Goal: Task Accomplishment & Management: Manage account settings

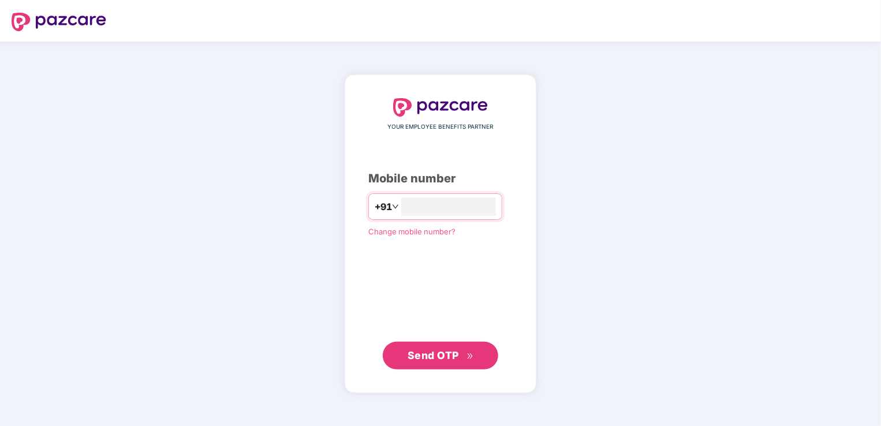
type input "**********"
click at [454, 350] on span "Send OTP" at bounding box center [433, 355] width 51 height 12
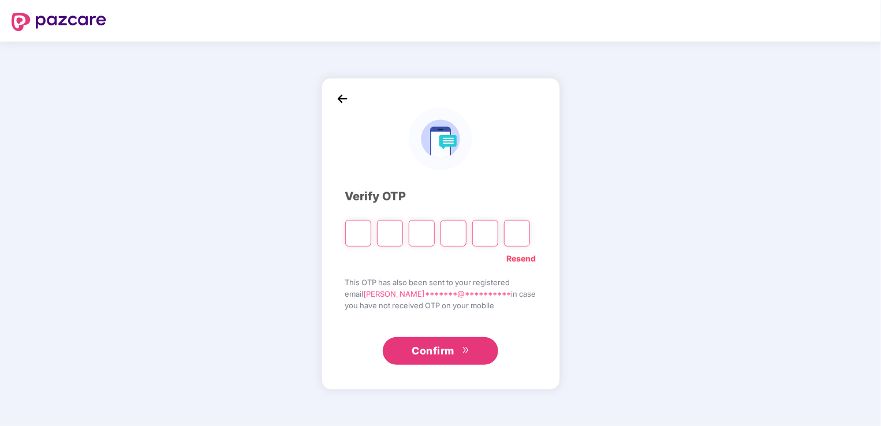
type input "*"
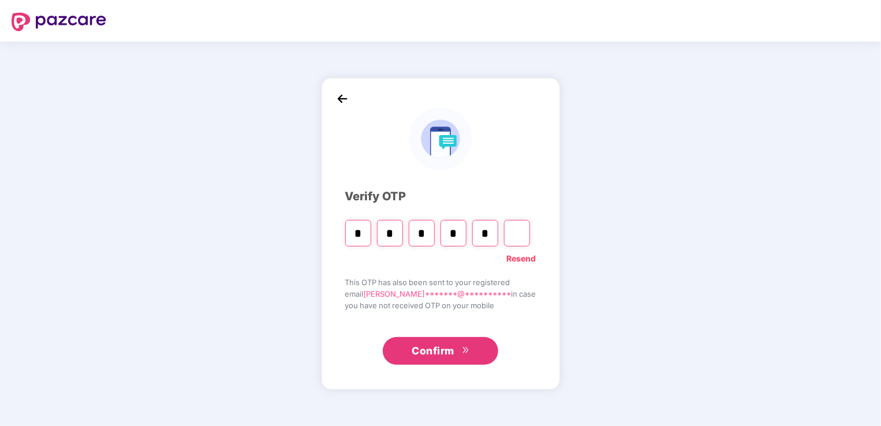
type input "*"
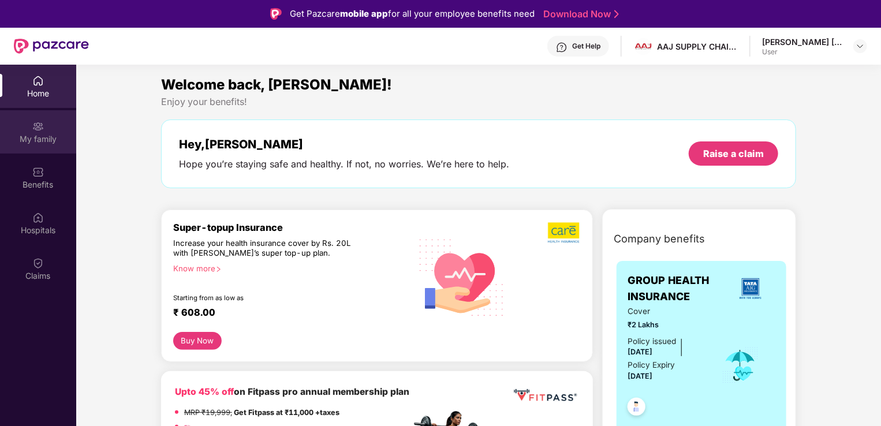
click at [38, 136] on div "My family" at bounding box center [38, 139] width 76 height 12
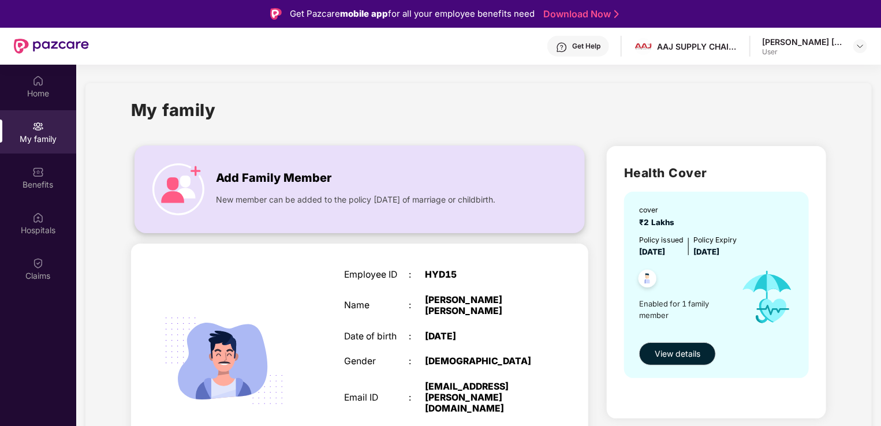
click at [197, 206] on img at bounding box center [178, 189] width 52 height 52
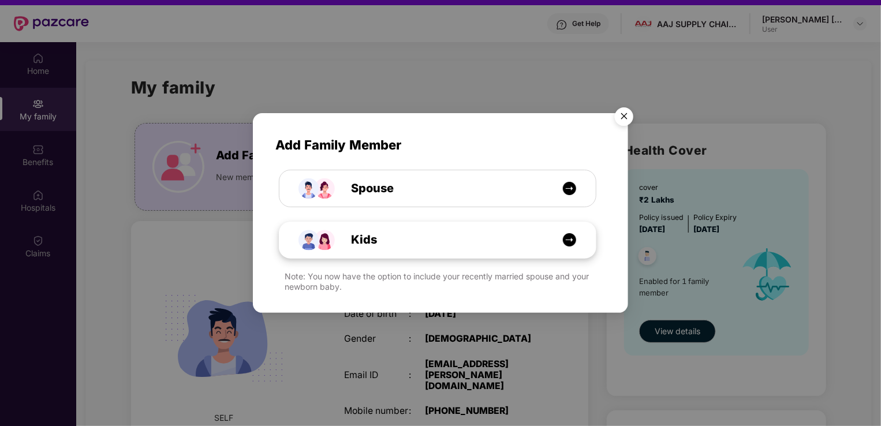
scroll to position [21, 0]
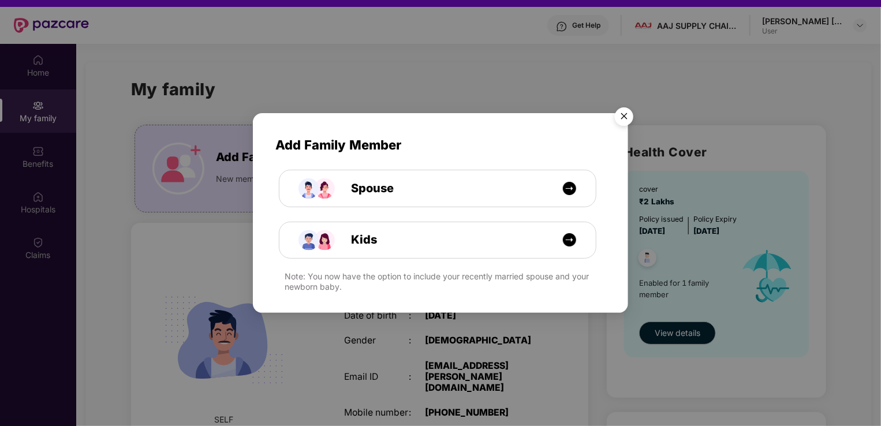
click at [626, 120] on img "Close" at bounding box center [624, 118] width 32 height 32
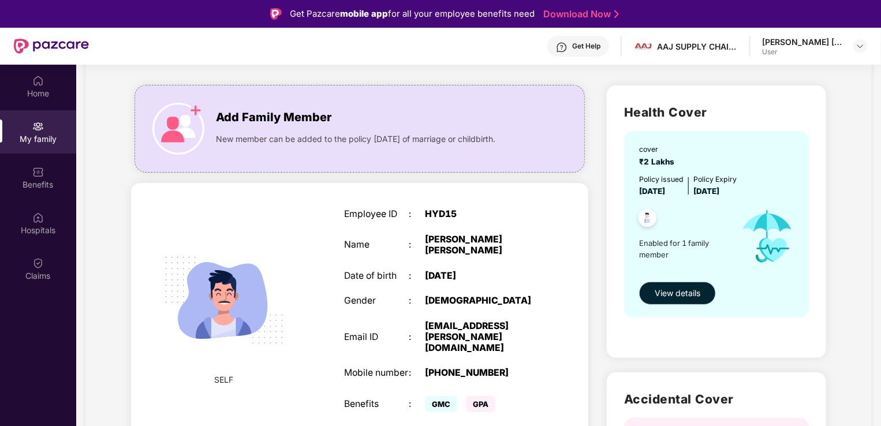
scroll to position [60, 0]
click at [234, 121] on span "Add Family Member" at bounding box center [274, 118] width 116 height 18
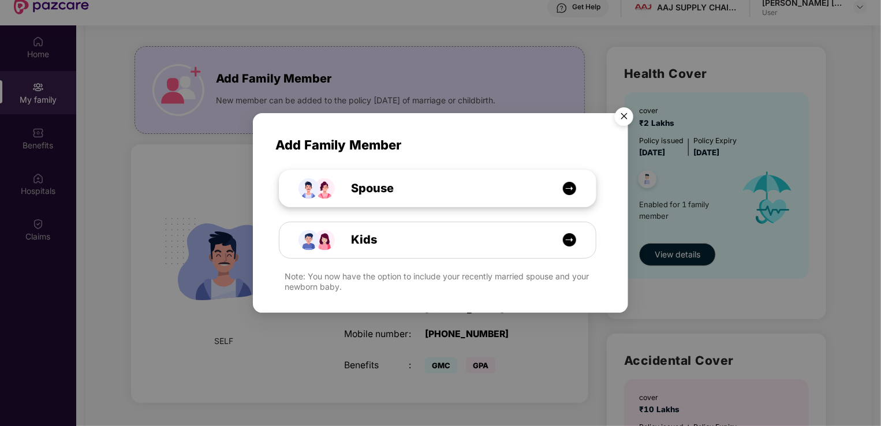
scroll to position [40, 0]
click at [631, 121] on img "Close" at bounding box center [624, 118] width 32 height 32
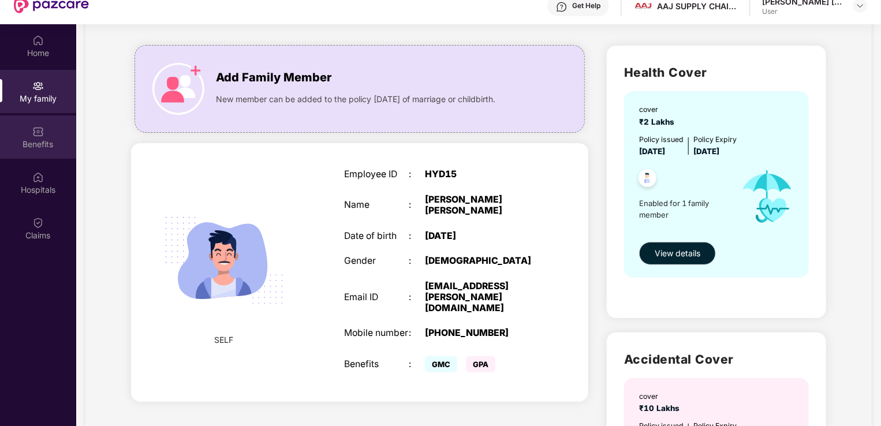
click at [52, 148] on div "Benefits" at bounding box center [38, 145] width 76 height 12
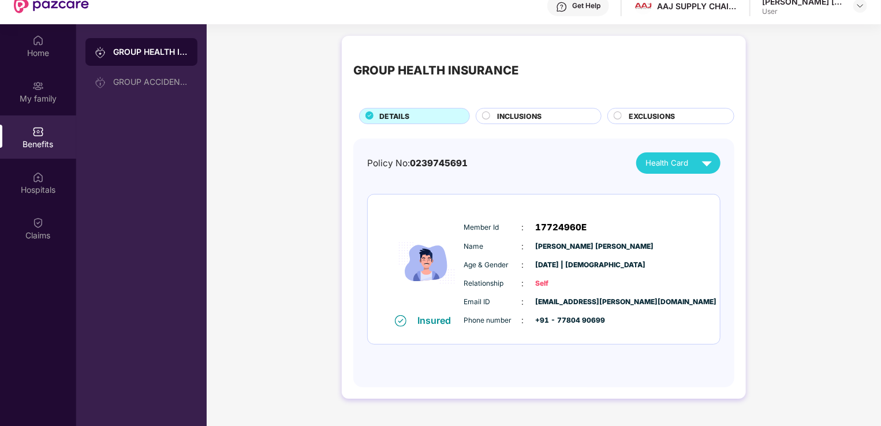
click at [550, 124] on div "INCLUSIONS" at bounding box center [538, 116] width 125 height 16
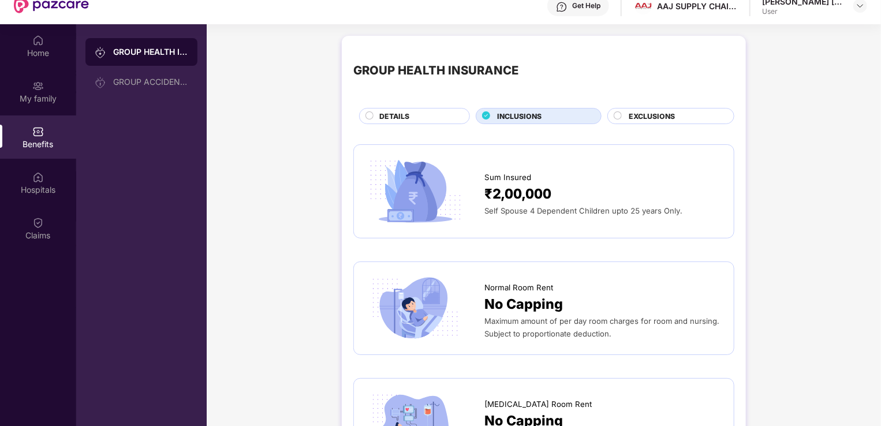
click at [619, 124] on div "EXCLUSIONS" at bounding box center [671, 116] width 127 height 16
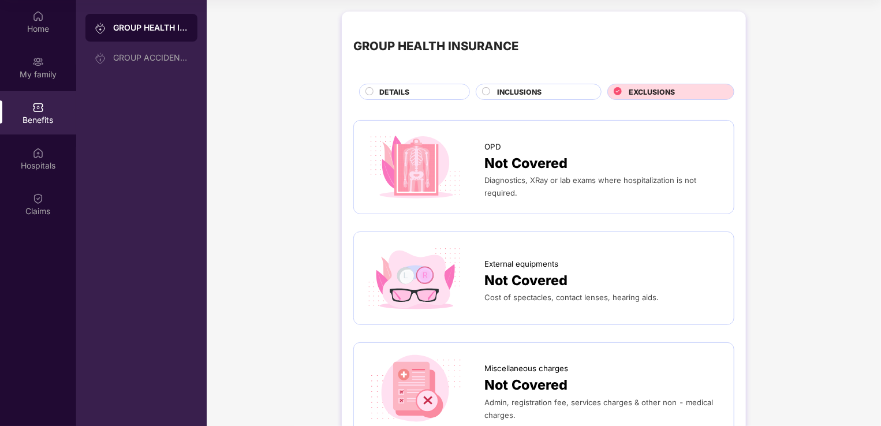
click at [536, 93] on span "INCLUSIONS" at bounding box center [520, 92] width 44 height 11
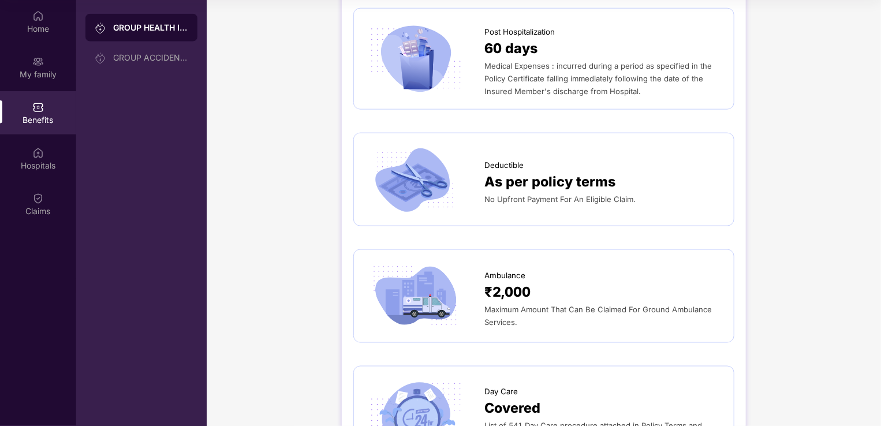
scroll to position [577, 0]
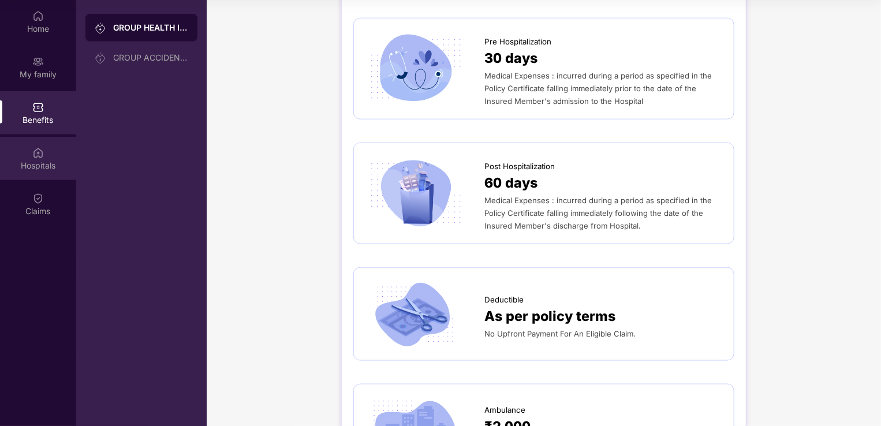
click at [42, 159] on div "Hospitals" at bounding box center [38, 158] width 76 height 43
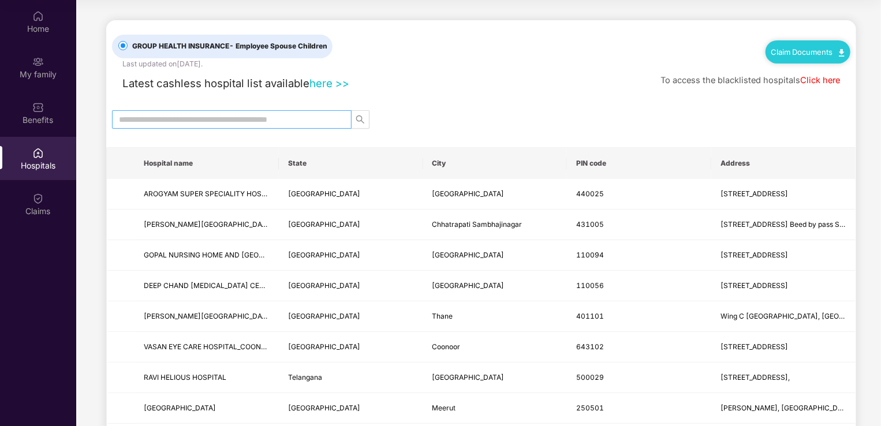
click at [177, 112] on span at bounding box center [232, 119] width 240 height 18
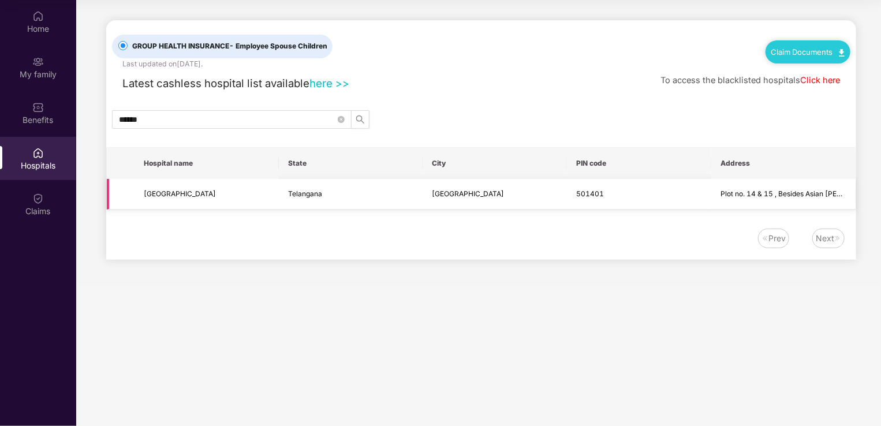
click at [345, 192] on td "Telangana" at bounding box center [351, 194] width 144 height 31
click at [295, 118] on input "******" at bounding box center [227, 119] width 217 height 13
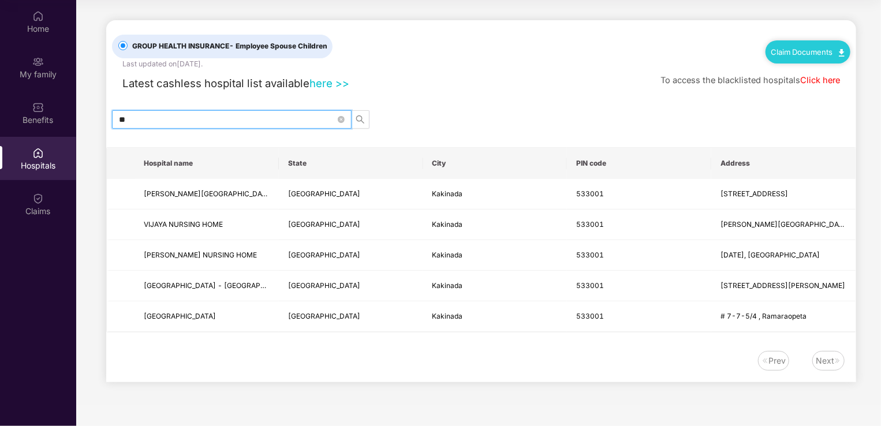
type input "*"
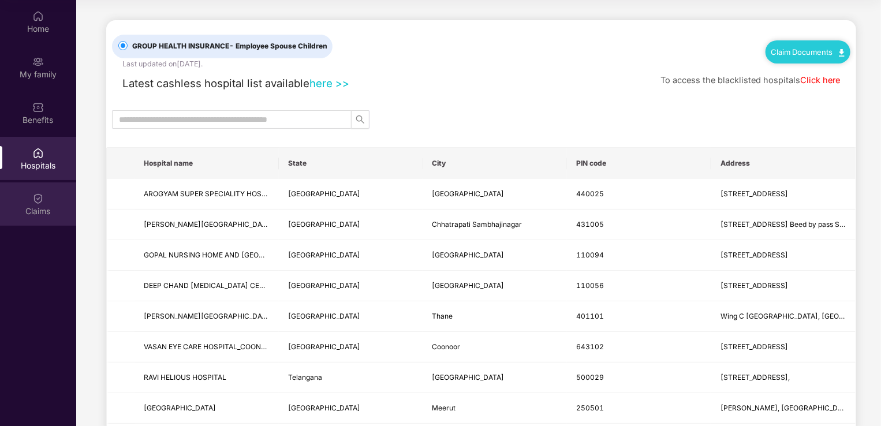
click at [18, 204] on div "Claims" at bounding box center [38, 203] width 76 height 43
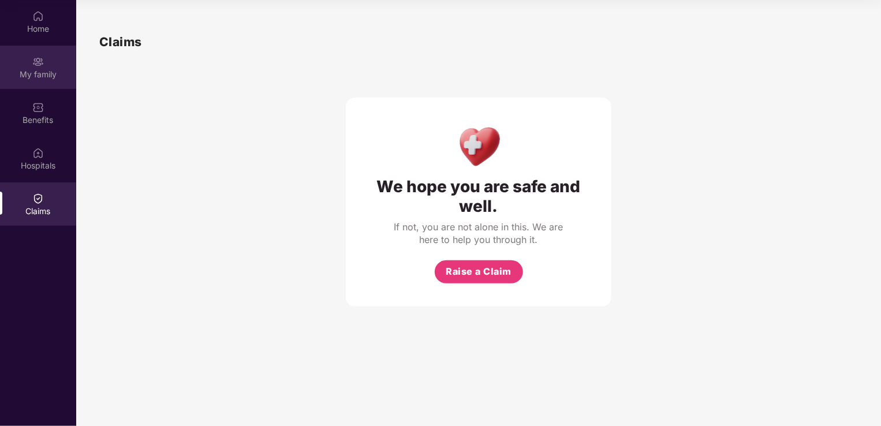
click at [50, 66] on div "My family" at bounding box center [38, 67] width 76 height 43
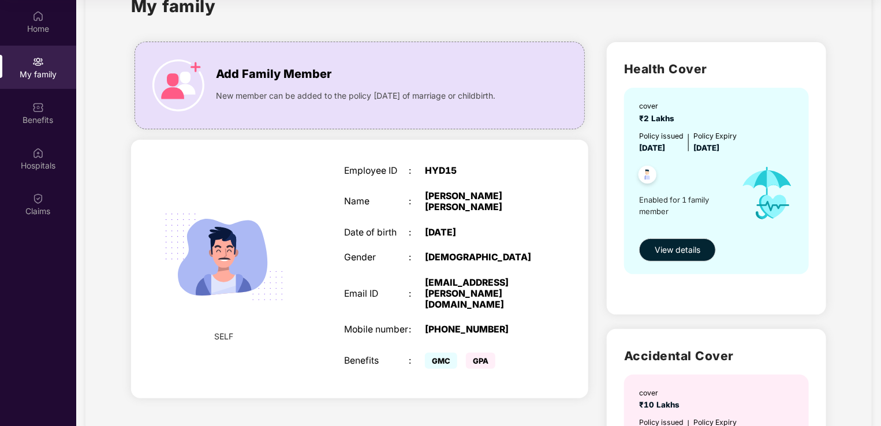
scroll to position [39, 0]
click at [46, 21] on div "Home" at bounding box center [38, 21] width 76 height 43
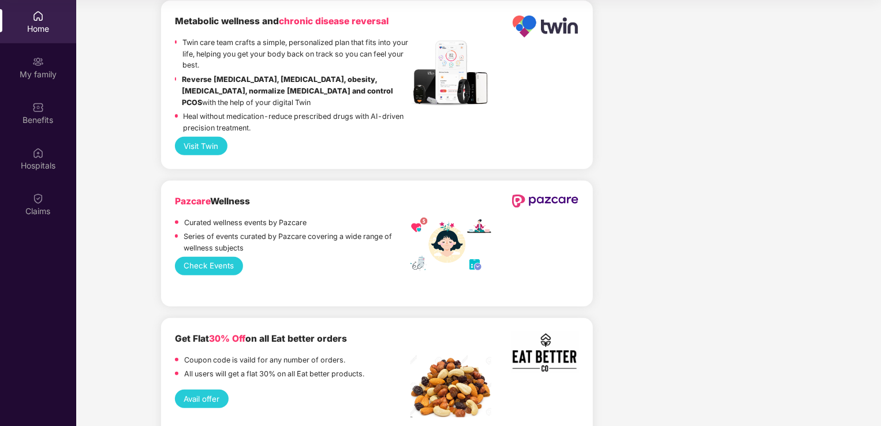
scroll to position [2494, 0]
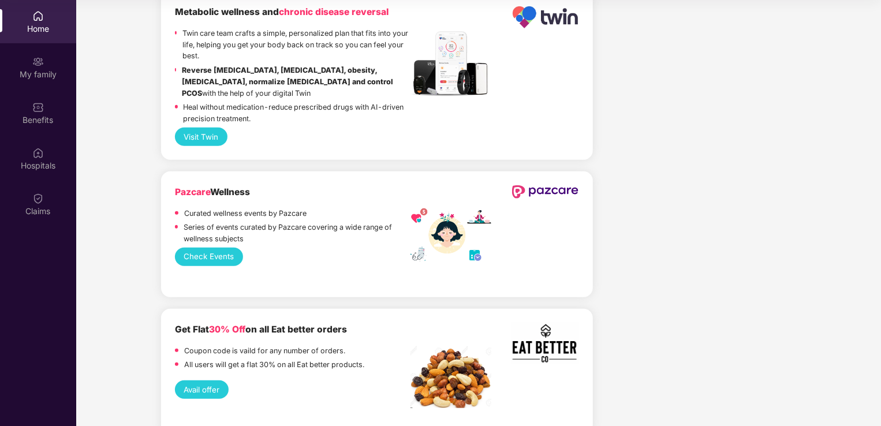
click at [204, 381] on button "Avail offer" at bounding box center [202, 390] width 54 height 18
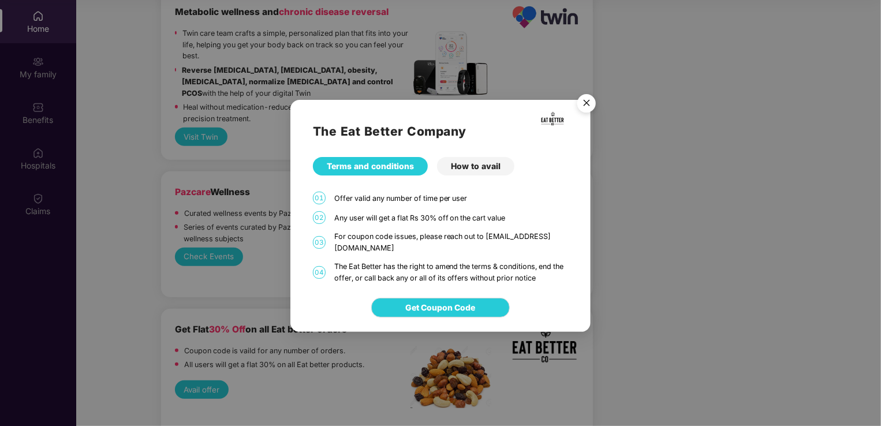
click at [476, 170] on div "How to avail" at bounding box center [475, 166] width 77 height 18
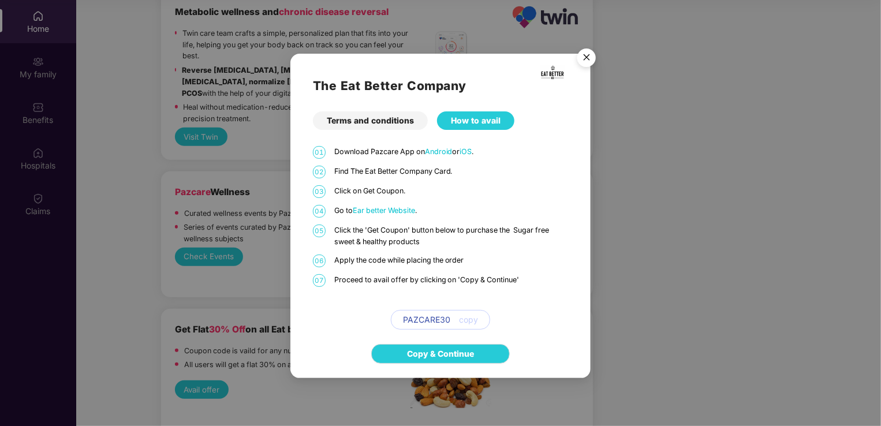
click at [389, 213] on span "Ear better Website" at bounding box center [384, 210] width 62 height 9
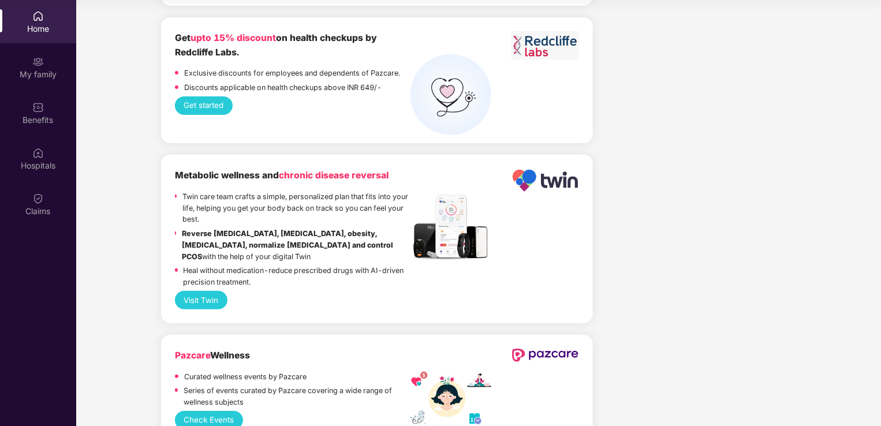
scroll to position [2494, 0]
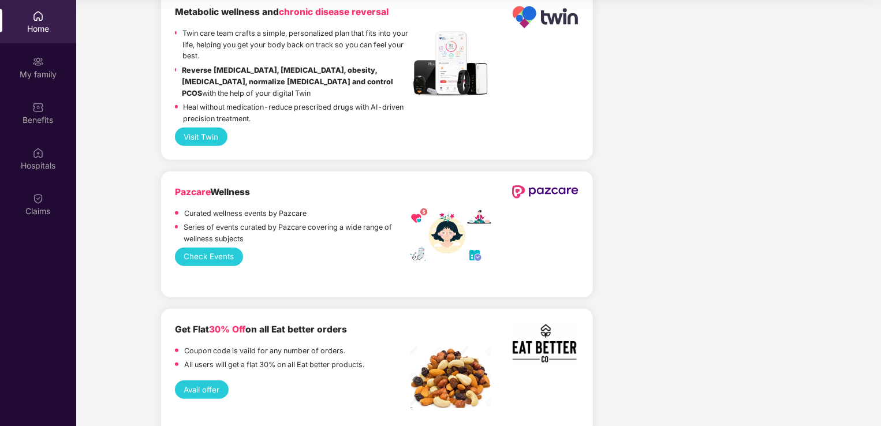
click at [202, 381] on button "Avail offer" at bounding box center [202, 390] width 54 height 18
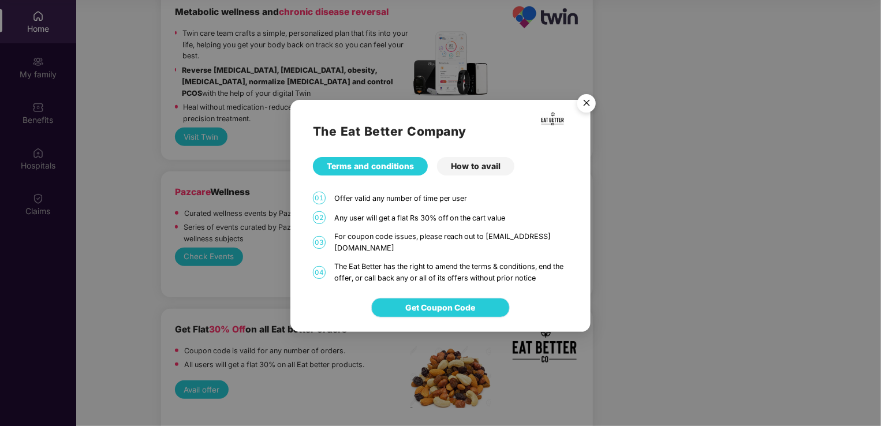
click at [429, 304] on span "Get Coupon Code" at bounding box center [441, 307] width 70 height 13
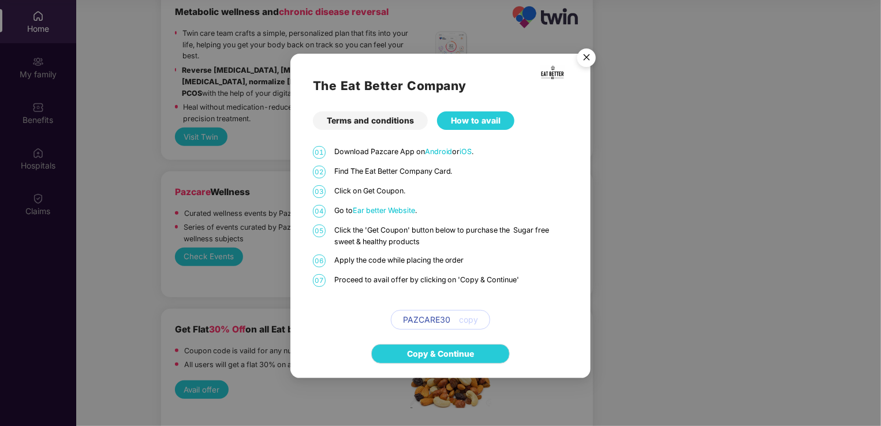
click at [584, 59] on img "Close" at bounding box center [587, 59] width 32 height 32
